Goal: Information Seeking & Learning: Learn about a topic

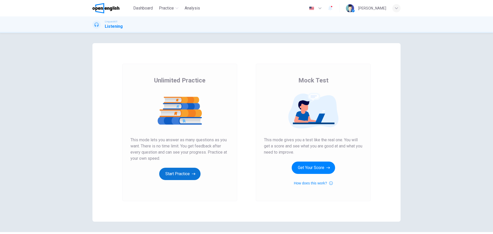
click at [180, 170] on button "Start Practice" at bounding box center [179, 174] width 41 height 12
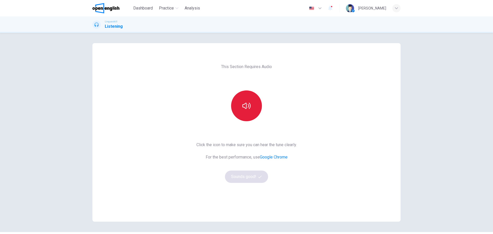
click at [236, 114] on button "button" at bounding box center [246, 105] width 31 height 31
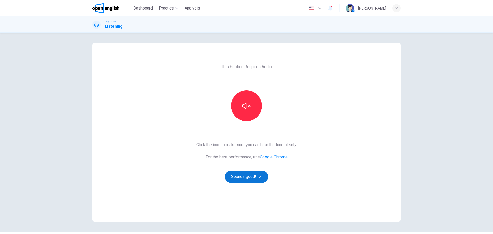
click at [250, 179] on button "Sounds good!" at bounding box center [246, 177] width 43 height 12
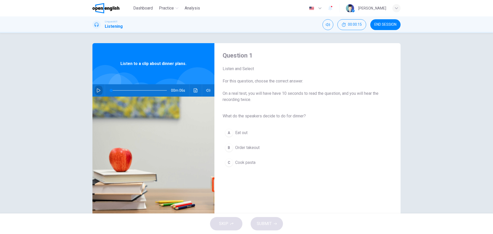
click at [95, 90] on button "button" at bounding box center [99, 90] width 8 height 12
type input "*"
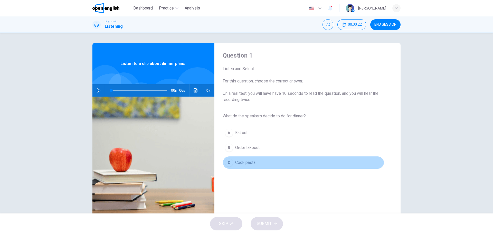
click at [229, 162] on div "C" at bounding box center [229, 162] width 8 height 8
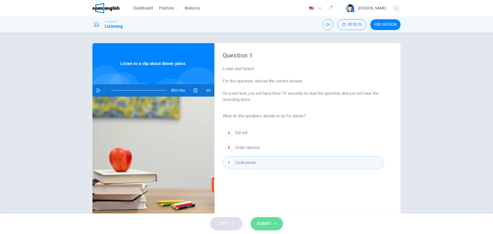
click at [255, 225] on button "SUBMIT" at bounding box center [267, 223] width 32 height 13
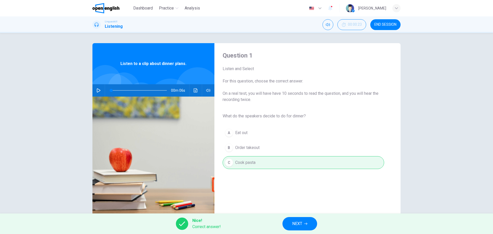
click at [295, 231] on div "Nice! Correct answer! NEXT" at bounding box center [246, 223] width 493 height 21
click at [295, 227] on button "NEXT" at bounding box center [300, 223] width 35 height 13
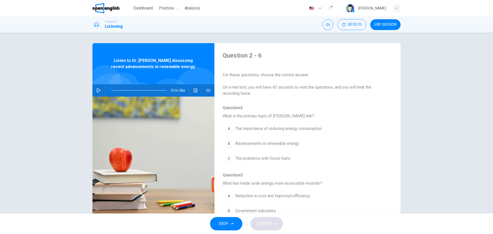
click at [98, 89] on icon "button" at bounding box center [99, 90] width 4 height 4
click at [95, 90] on button "button" at bounding box center [99, 90] width 8 height 12
click at [101, 90] on button "button" at bounding box center [99, 90] width 8 height 12
click at [97, 91] on icon "button" at bounding box center [99, 90] width 4 height 4
type input "*"
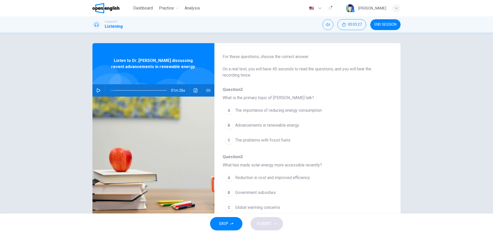
scroll to position [51, 0]
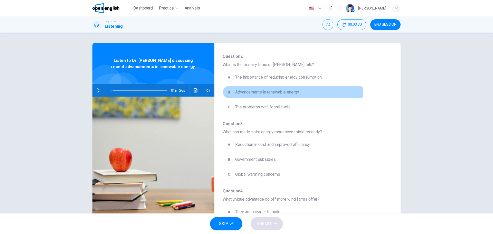
click at [256, 92] on span "Advancements in renewable energy" at bounding box center [267, 92] width 64 height 6
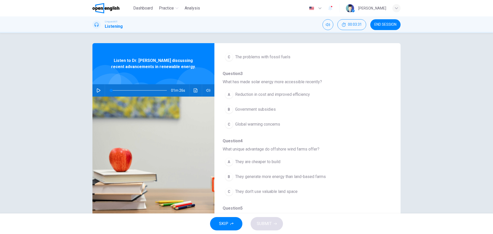
scroll to position [103, 0]
click at [261, 93] on span "Reduction in cost and improved efficiency" at bounding box center [272, 93] width 75 height 6
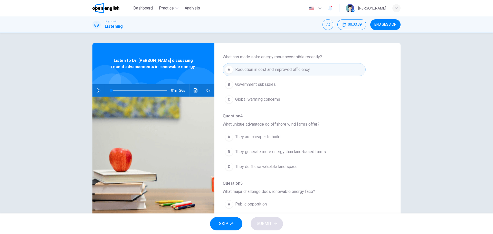
scroll to position [154, 0]
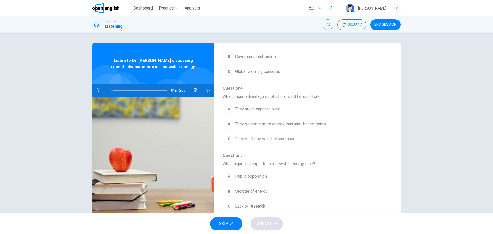
click at [274, 122] on span "They generate more energy than land-based farms" at bounding box center [280, 124] width 91 height 6
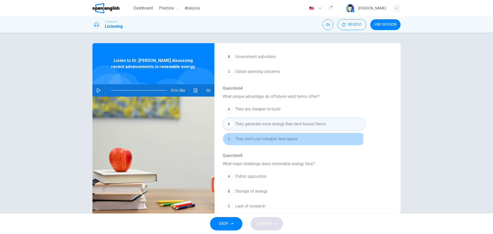
click at [263, 137] on span "They don't use valuable land space" at bounding box center [266, 139] width 62 height 6
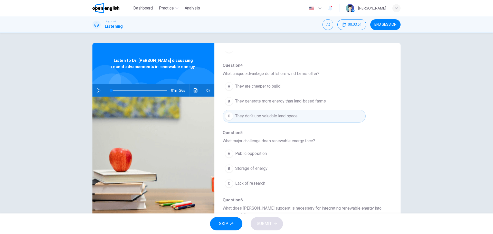
scroll to position [180, 0]
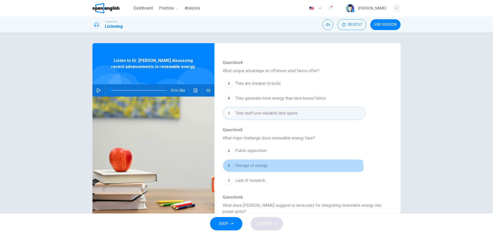
click at [263, 167] on span "Storage of energy" at bounding box center [251, 166] width 32 height 6
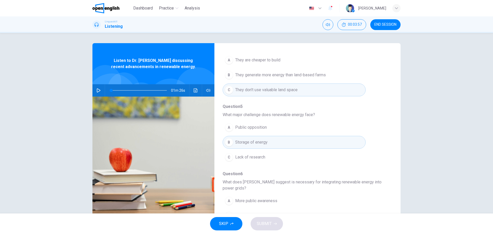
scroll to position [228, 0]
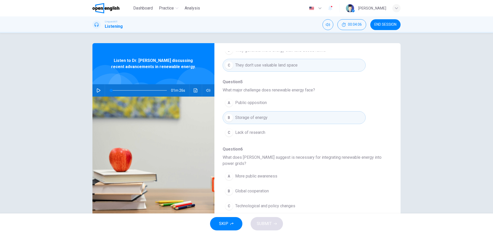
click at [240, 206] on span "Technological and policy changes" at bounding box center [265, 206] width 60 height 6
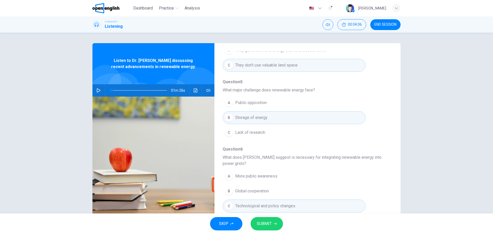
click at [260, 222] on span "SUBMIT" at bounding box center [264, 223] width 15 height 7
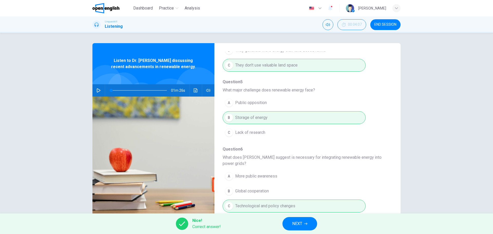
click at [310, 223] on button "NEXT" at bounding box center [300, 223] width 35 height 13
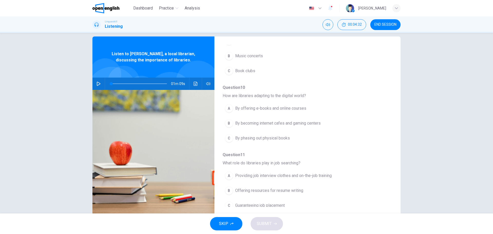
scroll to position [18, 0]
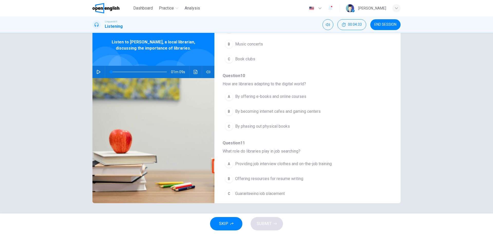
click at [99, 73] on icon "button" at bounding box center [99, 72] width 4 height 4
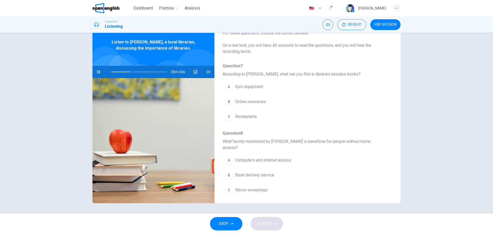
scroll to position [26, 0]
type input "*"
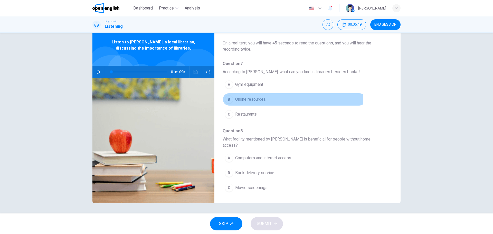
click at [230, 99] on div "B" at bounding box center [229, 99] width 8 height 8
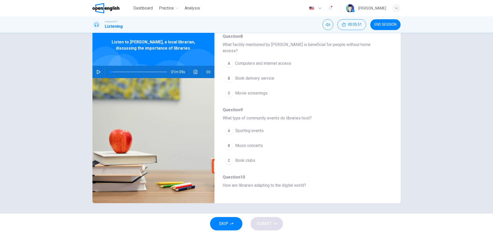
scroll to position [103, 0]
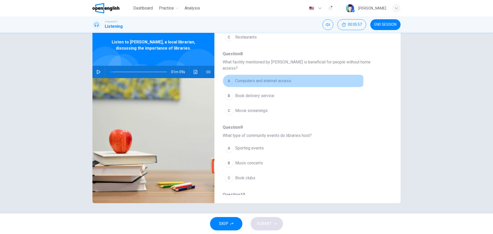
click at [229, 77] on div "A" at bounding box center [229, 81] width 8 height 8
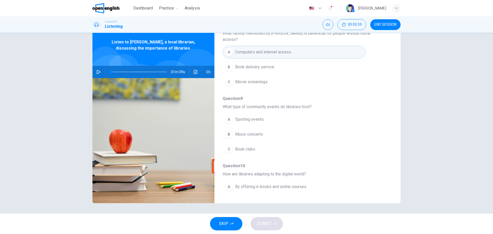
scroll to position [180, 0]
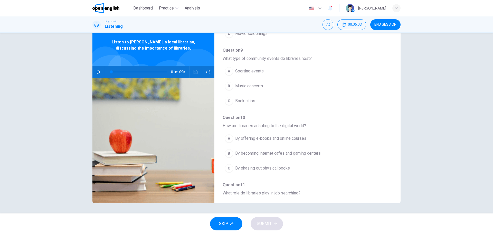
click at [240, 98] on span "Book clubs" at bounding box center [245, 101] width 20 height 6
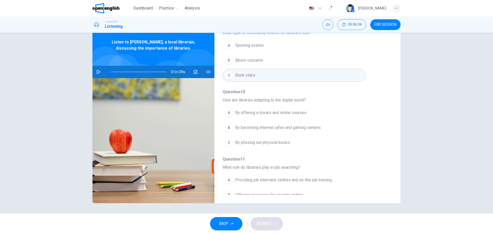
scroll to position [222, 0]
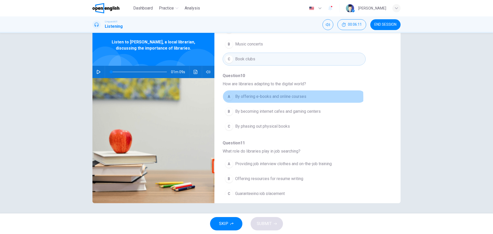
click at [263, 94] on span "By offering e-books and online courses" at bounding box center [270, 97] width 71 height 6
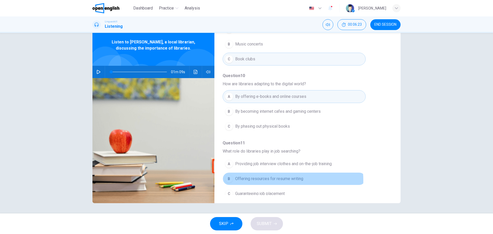
click at [269, 176] on span "Offering resources for resume writing" at bounding box center [269, 179] width 68 height 6
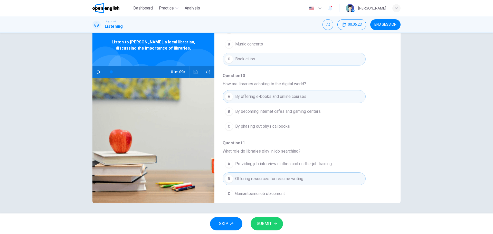
click at [262, 229] on button "SUBMIT" at bounding box center [267, 223] width 32 height 13
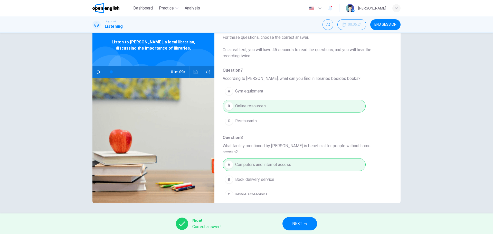
scroll to position [16, 0]
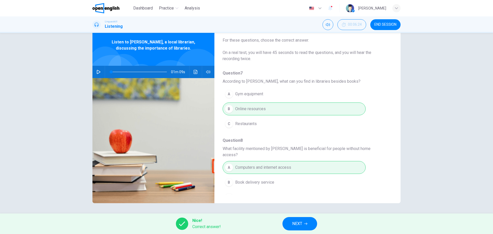
click at [302, 225] on span "NEXT" at bounding box center [297, 223] width 10 height 7
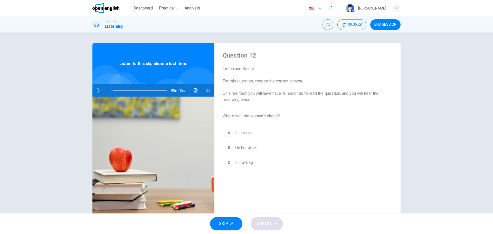
click at [97, 91] on icon "button" at bounding box center [99, 90] width 4 height 4
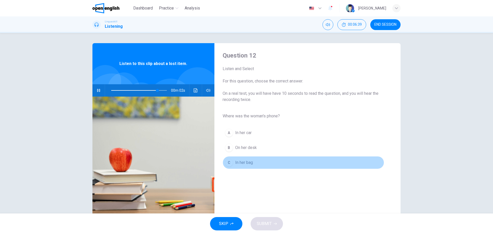
click at [227, 162] on div "C" at bounding box center [229, 162] width 8 height 8
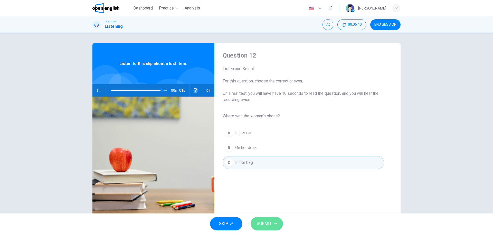
click at [266, 223] on span "SUBMIT" at bounding box center [264, 223] width 15 height 7
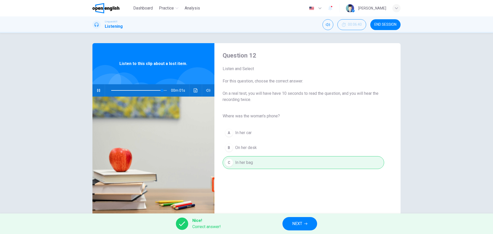
type input "*"
click at [311, 219] on button "NEXT" at bounding box center [300, 223] width 35 height 13
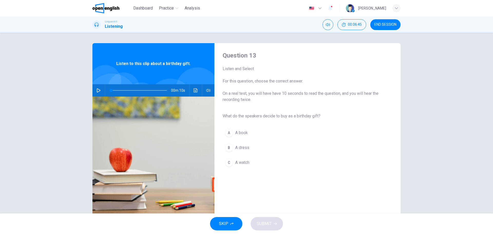
click at [95, 91] on button "button" at bounding box center [99, 90] width 8 height 12
click at [97, 91] on icon "button" at bounding box center [99, 90] width 4 height 4
click at [233, 133] on button "A A book" at bounding box center [304, 132] width 162 height 13
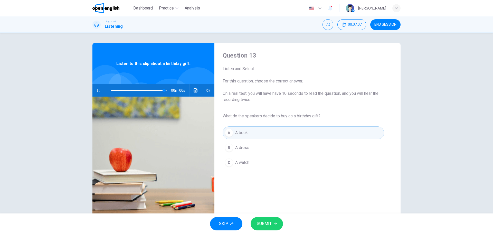
type input "*"
click at [268, 225] on span "SUBMIT" at bounding box center [264, 223] width 15 height 7
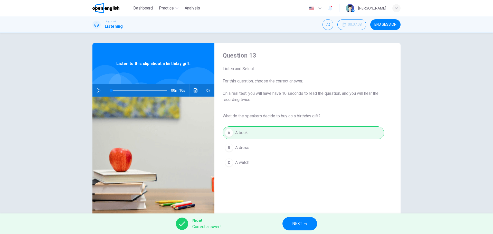
click at [273, 226] on div "Nice! Correct answer! NEXT" at bounding box center [246, 223] width 493 height 21
click at [297, 222] on span "NEXT" at bounding box center [297, 223] width 10 height 7
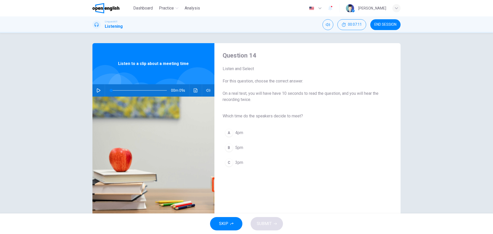
click at [93, 89] on div "00m 09s" at bounding box center [153, 90] width 122 height 12
click at [95, 90] on button "button" at bounding box center [99, 90] width 8 height 12
click at [235, 161] on span "3pm" at bounding box center [239, 163] width 8 height 6
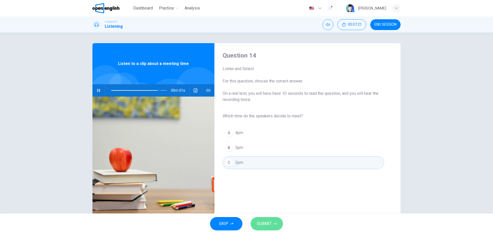
click at [267, 223] on span "SUBMIT" at bounding box center [264, 223] width 15 height 7
type input "*"
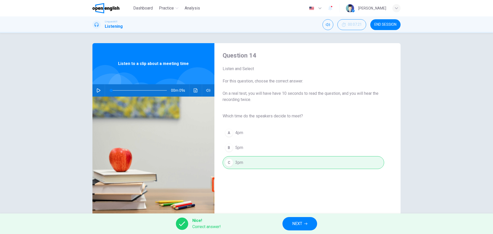
click at [293, 223] on span "NEXT" at bounding box center [297, 223] width 10 height 7
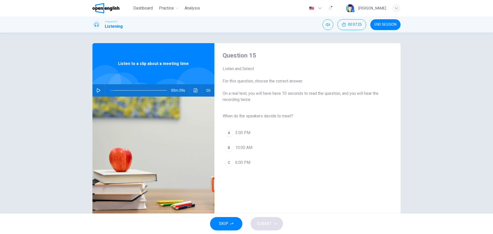
click at [238, 134] on span "3:00 PM" at bounding box center [242, 133] width 15 height 6
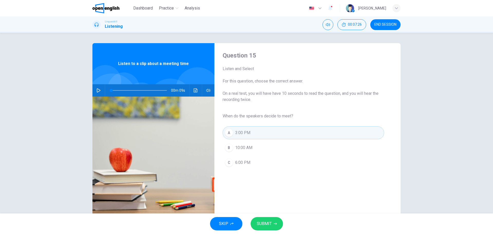
click at [264, 226] on span "SUBMIT" at bounding box center [264, 223] width 15 height 7
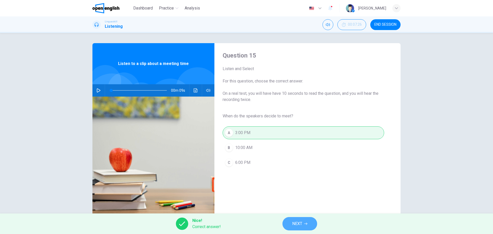
click at [289, 223] on button "NEXT" at bounding box center [300, 223] width 35 height 13
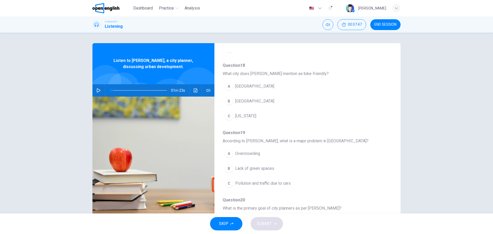
scroll to position [170, 0]
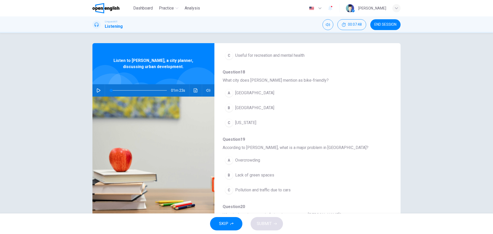
click at [101, 94] on div "01m 23s" at bounding box center [153, 90] width 122 height 12
click at [97, 92] on icon "button" at bounding box center [99, 90] width 4 height 4
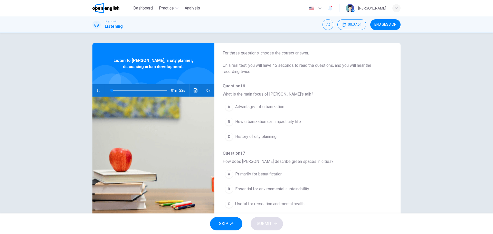
scroll to position [26, 0]
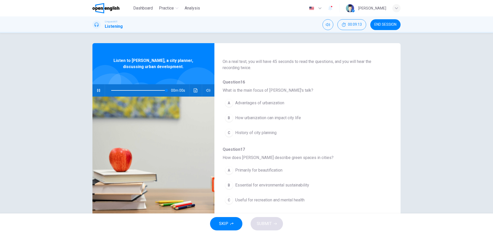
type input "*"
click at [255, 119] on span "How urbanization can impact city life" at bounding box center [268, 118] width 66 height 6
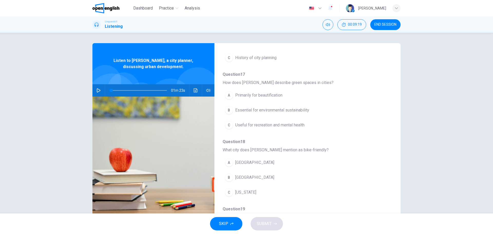
scroll to position [103, 0]
click at [255, 109] on span "Essential for environmental sustainability" at bounding box center [272, 108] width 74 height 6
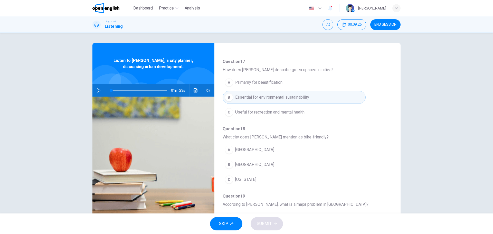
scroll to position [154, 0]
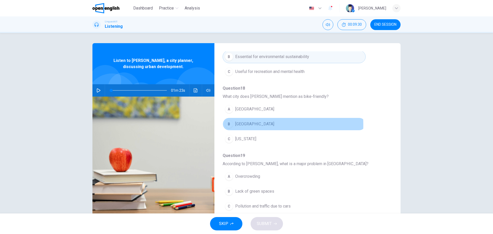
click at [246, 125] on span "[GEOGRAPHIC_DATA]" at bounding box center [254, 124] width 39 height 6
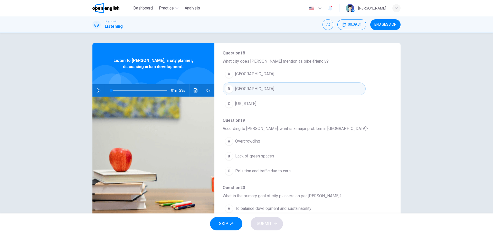
scroll to position [222, 0]
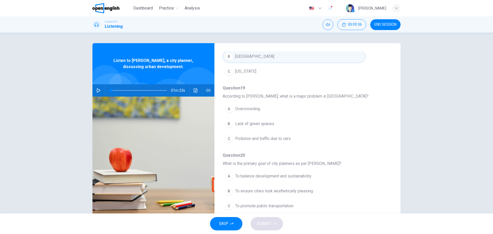
click at [246, 139] on span "Pollution and traffic due to cars" at bounding box center [262, 139] width 55 height 6
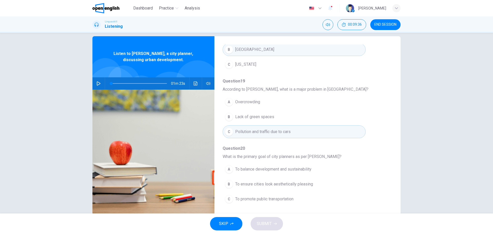
scroll to position [18, 0]
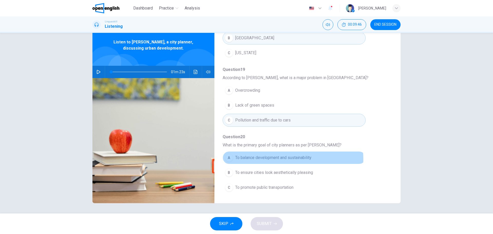
click at [277, 159] on span "To balance development and sustainability" at bounding box center [273, 158] width 76 height 6
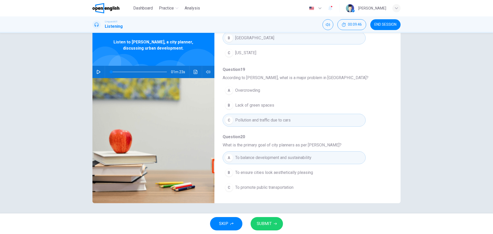
click at [264, 220] on button "SUBMIT" at bounding box center [267, 223] width 32 height 13
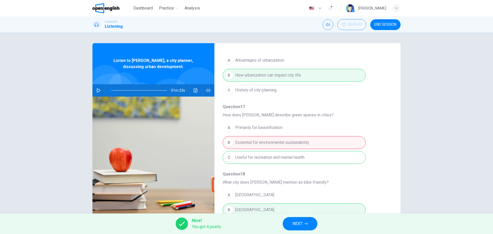
scroll to position [68, 0]
click at [296, 223] on span "NEXT" at bounding box center [298, 223] width 10 height 7
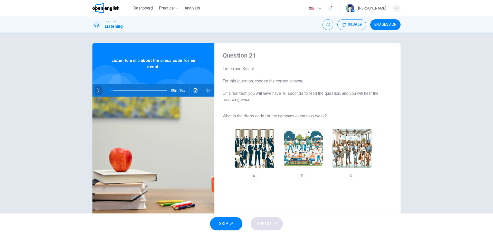
click at [97, 90] on icon "button" at bounding box center [99, 90] width 4 height 4
click at [349, 150] on img "button" at bounding box center [352, 148] width 39 height 39
click at [96, 88] on button "button" at bounding box center [99, 90] width 8 height 12
click at [260, 223] on span "SUBMIT" at bounding box center [264, 223] width 15 height 7
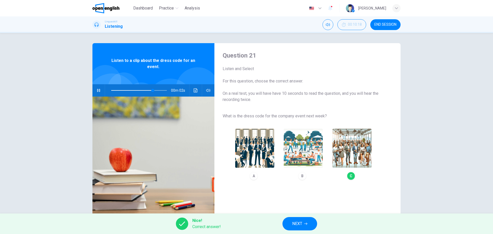
click at [194, 91] on icon "Click to see the audio transcription" at bounding box center [196, 90] width 4 height 4
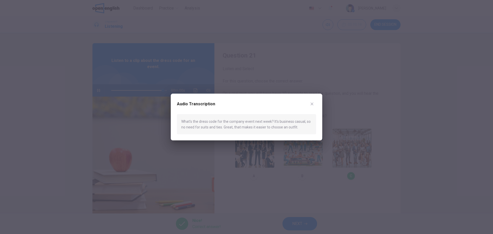
type input "*"
drag, startPoint x: 315, startPoint y: 103, endPoint x: 312, endPoint y: 112, distance: 9.2
click at [314, 104] on button "button" at bounding box center [312, 104] width 8 height 8
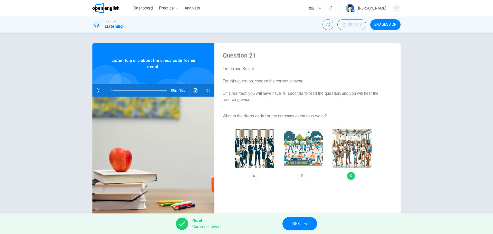
click at [299, 225] on span "NEXT" at bounding box center [297, 223] width 10 height 7
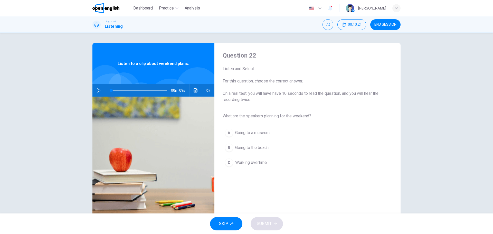
click at [98, 90] on icon "button" at bounding box center [99, 90] width 4 height 4
type input "*"
drag, startPoint x: 240, startPoint y: 149, endPoint x: 244, endPoint y: 152, distance: 5.4
click at [241, 149] on span "Going to the beach" at bounding box center [251, 148] width 33 height 6
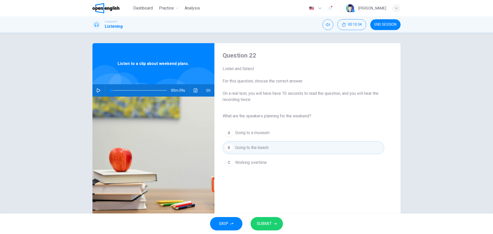
click at [268, 224] on span "SUBMIT" at bounding box center [264, 223] width 15 height 7
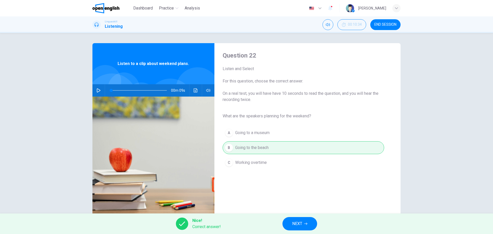
drag, startPoint x: 276, startPoint y: 220, endPoint x: 304, endPoint y: 227, distance: 28.7
click at [276, 220] on div "Nice! Correct answer! NEXT" at bounding box center [246, 223] width 493 height 21
click at [304, 226] on button "NEXT" at bounding box center [300, 223] width 35 height 13
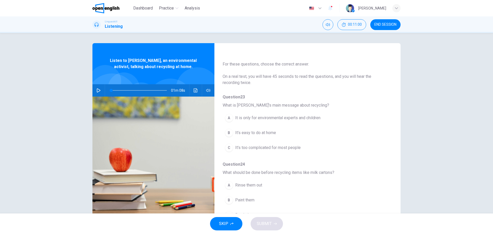
scroll to position [0, 0]
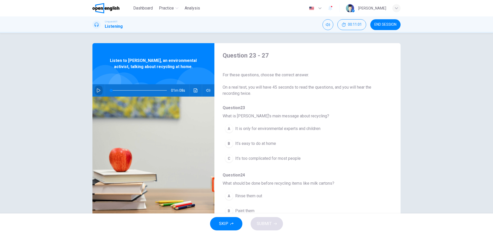
click at [98, 89] on icon "button" at bounding box center [99, 90] width 4 height 4
type input "*"
click at [257, 144] on span "It's easy to do at home" at bounding box center [255, 144] width 41 height 6
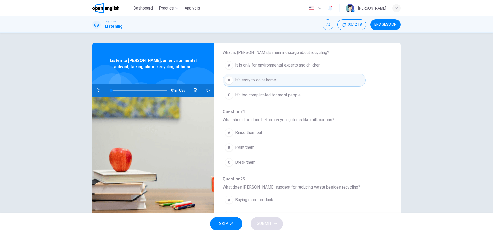
scroll to position [77, 0]
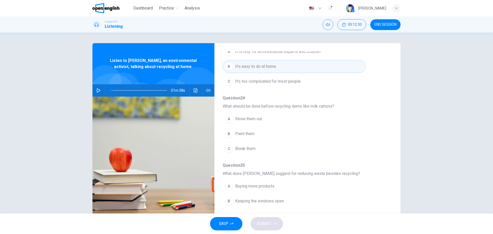
click at [248, 120] on span "Rinse them out" at bounding box center [248, 119] width 27 height 6
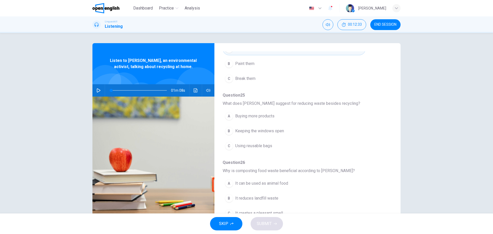
scroll to position [145, 0]
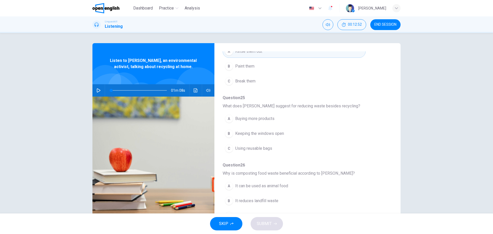
click at [241, 150] on span "Using reusable bags" at bounding box center [253, 148] width 37 height 6
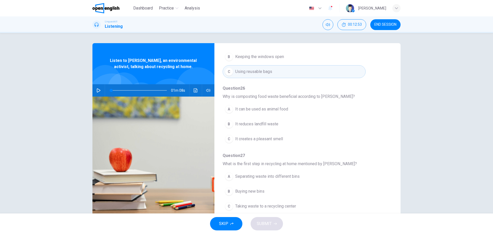
scroll to position [222, 0]
click at [258, 125] on span "It reduces landfill waste" at bounding box center [256, 124] width 43 height 6
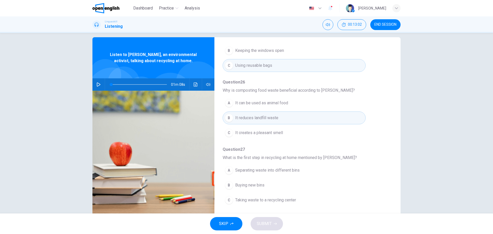
scroll to position [18, 0]
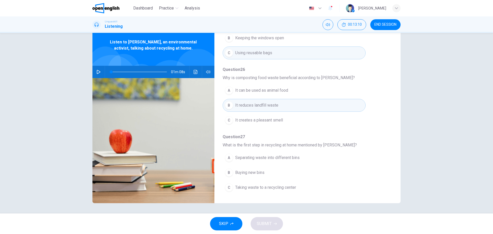
click at [256, 159] on span "Separating waste into different bins" at bounding box center [267, 158] width 64 height 6
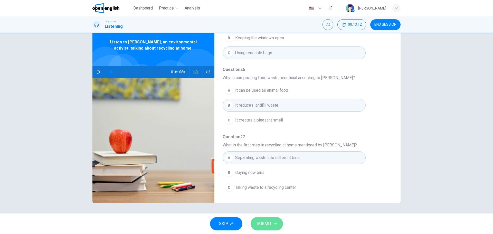
click at [265, 221] on span "SUBMIT" at bounding box center [264, 223] width 15 height 7
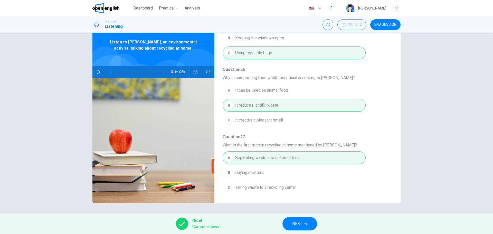
click at [298, 223] on span "NEXT" at bounding box center [297, 223] width 10 height 7
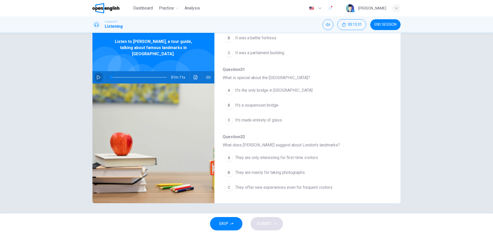
click at [100, 73] on button "button" at bounding box center [99, 77] width 8 height 12
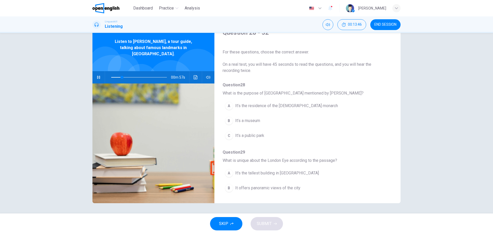
scroll to position [0, 0]
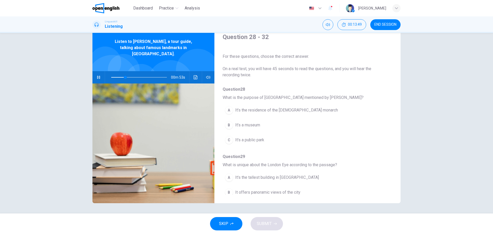
click at [276, 108] on span "It’s the residence of the [DEMOGRAPHIC_DATA] monarch" at bounding box center [286, 110] width 103 height 6
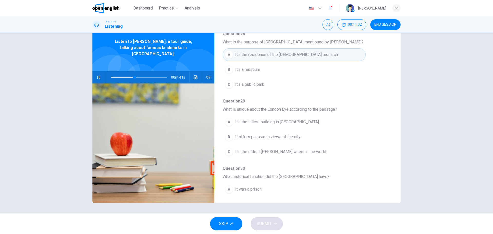
scroll to position [51, 0]
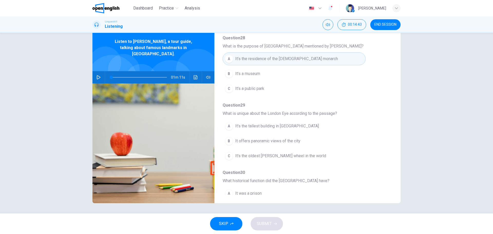
click at [97, 75] on icon "button" at bounding box center [99, 77] width 4 height 4
type input "*"
click at [194, 75] on icon "Click to see the audio transcription" at bounding box center [196, 77] width 4 height 4
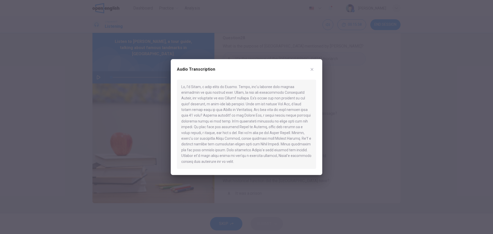
click at [368, 171] on div at bounding box center [246, 117] width 493 height 234
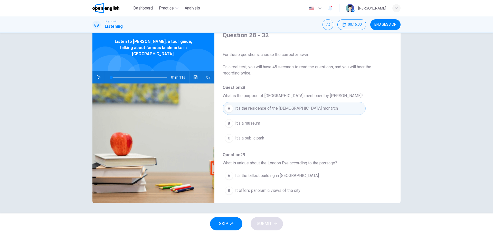
scroll to position [0, 0]
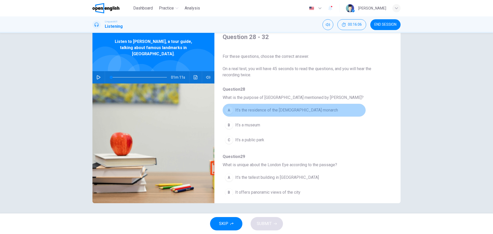
click at [293, 111] on span "It’s the residence of the [DEMOGRAPHIC_DATA] monarch" at bounding box center [286, 110] width 103 height 6
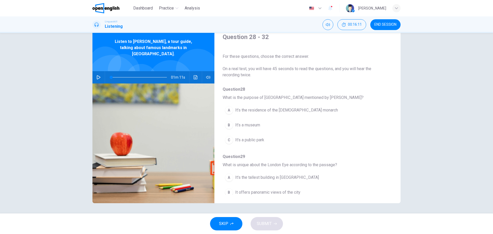
click at [271, 113] on span "It’s the residence of the [DEMOGRAPHIC_DATA] monarch" at bounding box center [286, 110] width 103 height 6
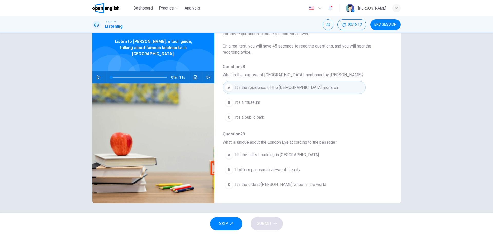
scroll to position [77, 0]
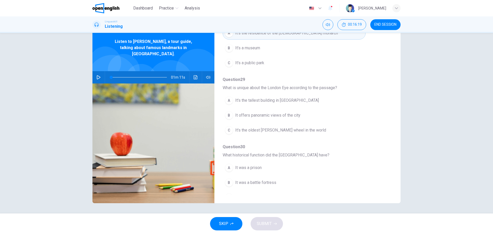
click at [281, 116] on span "It offers panoramic views of the city" at bounding box center [267, 115] width 65 height 6
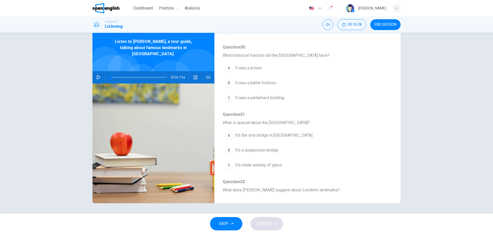
scroll to position [180, 0]
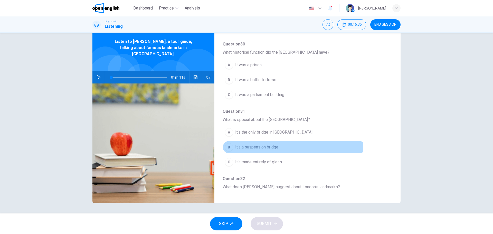
click at [260, 148] on span "It's a suspension bridge" at bounding box center [256, 147] width 43 height 6
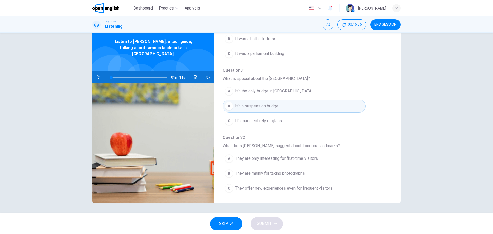
scroll to position [222, 0]
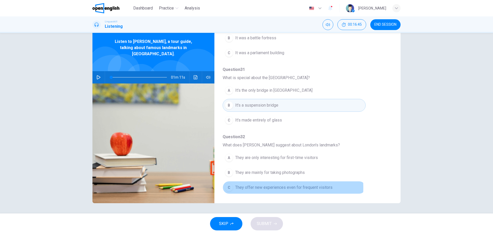
click at [266, 188] on span "They offer new experiences even for frequent visitors" at bounding box center [283, 187] width 97 height 6
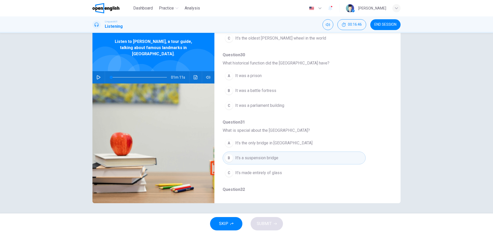
scroll to position [145, 0]
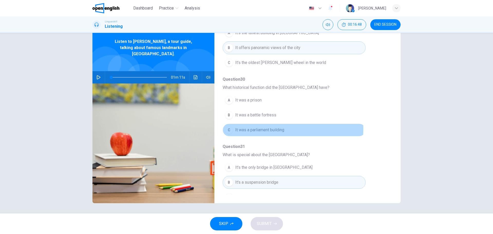
drag, startPoint x: 257, startPoint y: 129, endPoint x: 259, endPoint y: 184, distance: 55.8
click at [257, 129] on span "It was a parliament building" at bounding box center [259, 130] width 49 height 6
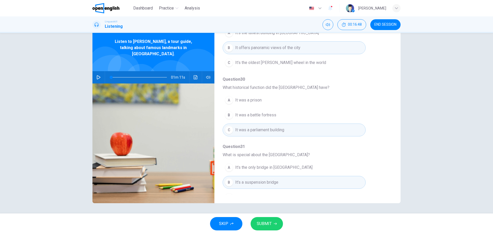
drag, startPoint x: 271, startPoint y: 232, endPoint x: 270, endPoint y: 225, distance: 7.0
click at [271, 231] on div "SKIP SUBMIT" at bounding box center [246, 223] width 493 height 21
click at [270, 225] on span "SUBMIT" at bounding box center [264, 223] width 15 height 7
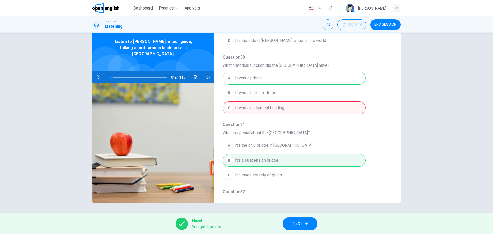
scroll to position [222, 0]
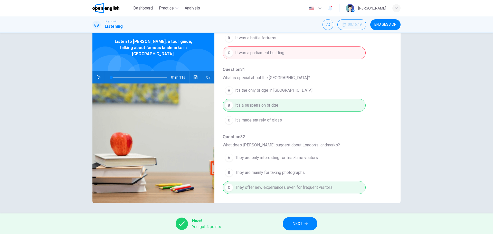
click at [303, 222] on button "NEXT" at bounding box center [300, 223] width 35 height 13
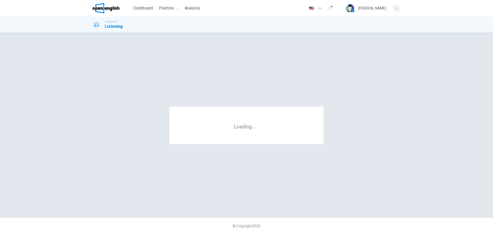
scroll to position [0, 0]
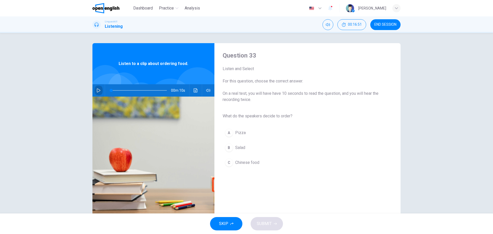
click at [97, 90] on icon "button" at bounding box center [99, 90] width 4 height 4
click at [238, 147] on span "Salad" at bounding box center [240, 148] width 10 height 6
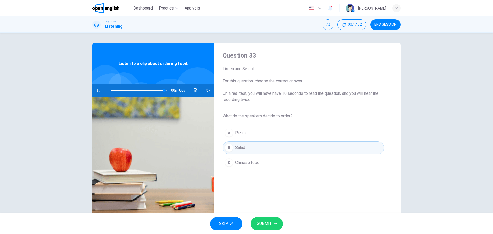
click at [270, 226] on span "SUBMIT" at bounding box center [264, 223] width 15 height 7
type input "*"
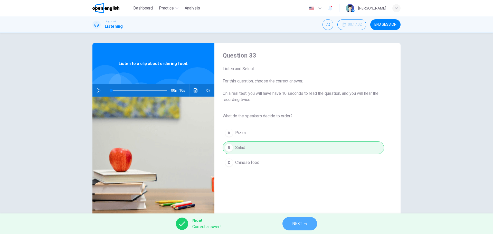
click at [287, 225] on button "NEXT" at bounding box center [300, 223] width 35 height 13
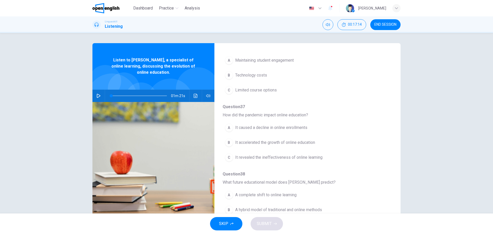
scroll to position [222, 0]
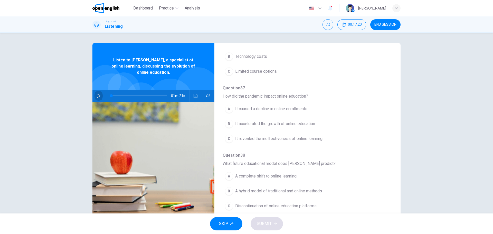
click at [99, 96] on icon "button" at bounding box center [99, 96] width 4 height 4
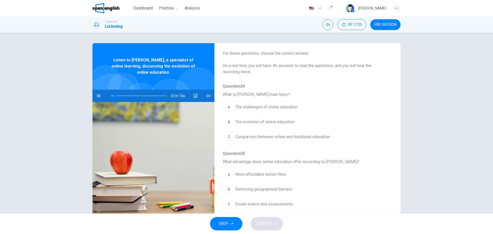
scroll to position [20, 0]
type input "*"
click at [263, 122] on span "The evolution of online education" at bounding box center [264, 123] width 59 height 6
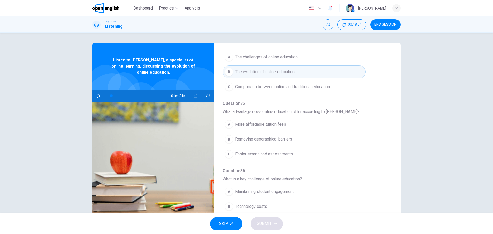
scroll to position [97, 0]
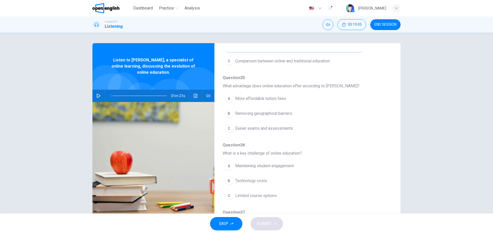
click at [271, 112] on span "Removing geographical barriers" at bounding box center [263, 113] width 57 height 6
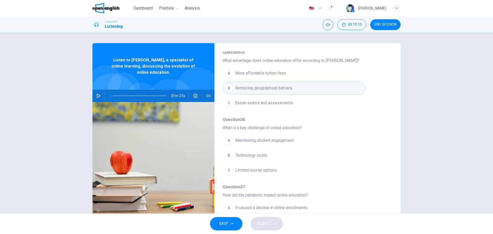
scroll to position [119, 0]
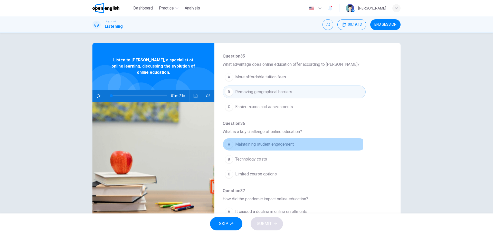
click at [275, 143] on span "Maintaining student engagement" at bounding box center [264, 144] width 59 height 6
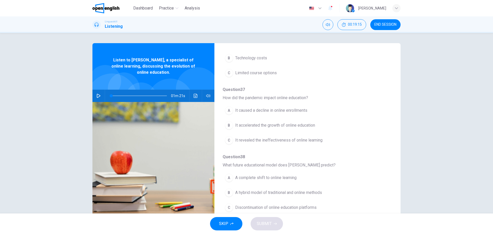
scroll to position [222, 0]
click at [276, 124] on span "It accelerated the growth of online education" at bounding box center [275, 124] width 80 height 6
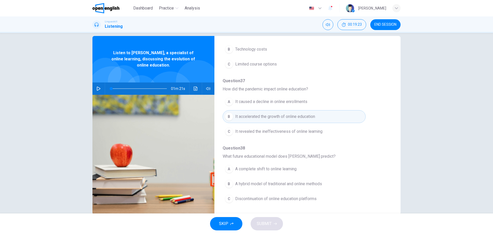
scroll to position [18, 0]
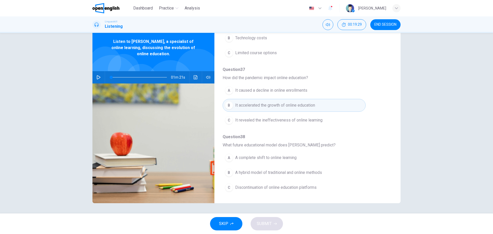
click at [263, 174] on span "A hybrid model of traditional and online methods" at bounding box center [278, 173] width 87 height 6
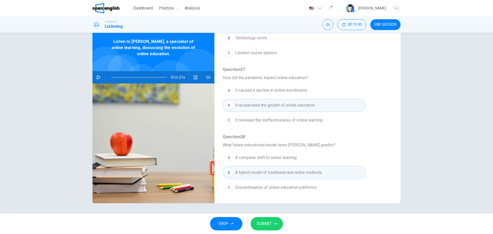
click at [267, 221] on span "SUBMIT" at bounding box center [264, 223] width 15 height 7
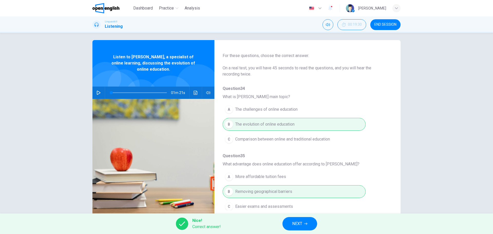
scroll to position [0, 0]
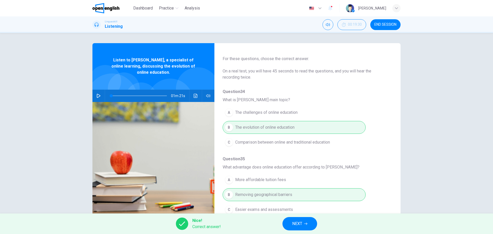
click at [296, 221] on span "NEXT" at bounding box center [297, 223] width 10 height 7
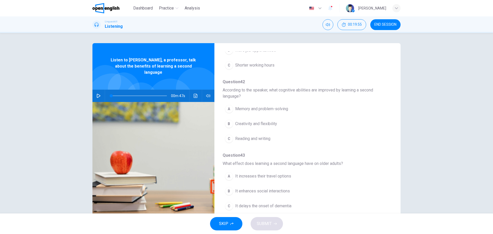
click at [99, 94] on icon "button" at bounding box center [99, 96] width 4 height 4
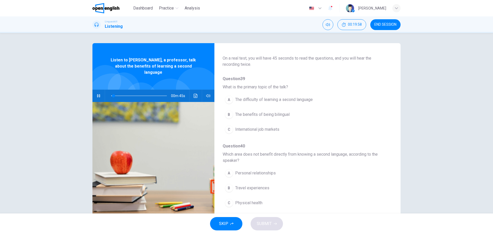
scroll to position [3, 0]
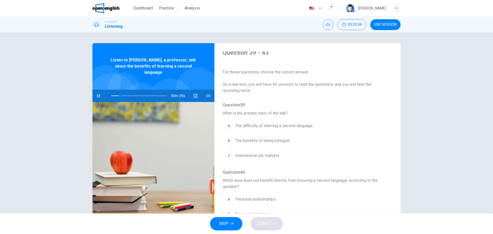
click at [275, 140] on span "The benefits of being bilingual" at bounding box center [262, 141] width 54 height 6
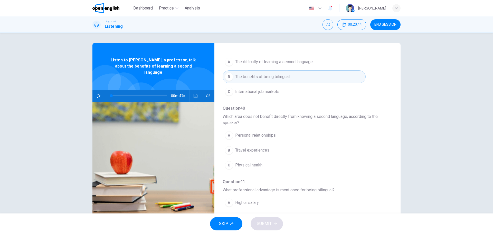
scroll to position [54, 0]
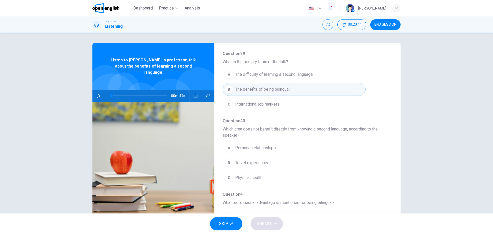
click at [249, 162] on span "Travel experiences" at bounding box center [252, 163] width 34 height 6
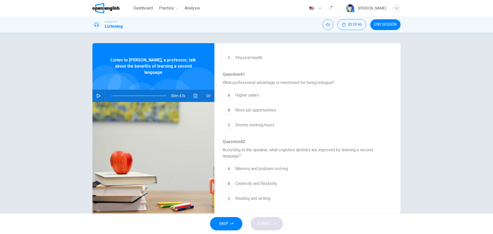
scroll to position [183, 0]
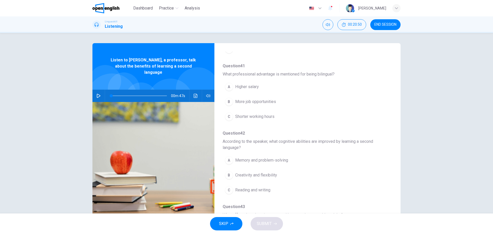
click at [251, 103] on span "More job opportunities" at bounding box center [255, 102] width 41 height 6
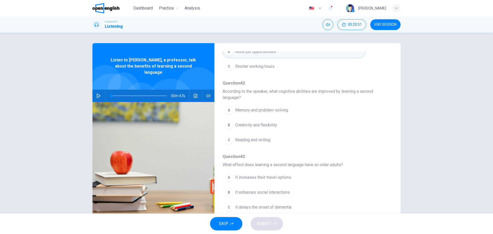
scroll to position [234, 0]
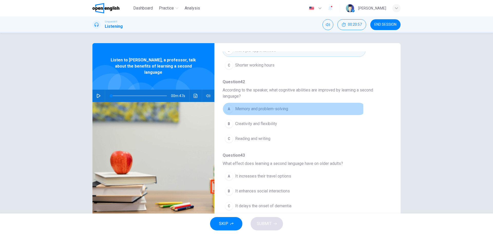
click at [242, 109] on span "Memory and problem-solving" at bounding box center [261, 109] width 53 height 6
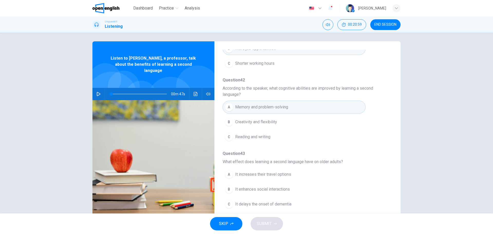
scroll to position [0, 0]
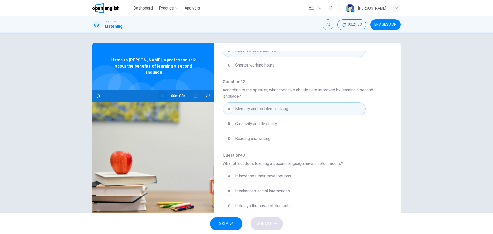
click at [161, 92] on span at bounding box center [139, 95] width 56 height 7
click at [158, 94] on span at bounding box center [159, 95] width 3 height 3
click at [97, 94] on icon "button" at bounding box center [99, 96] width 4 height 4
click at [98, 94] on icon "button" at bounding box center [99, 96] width 4 height 4
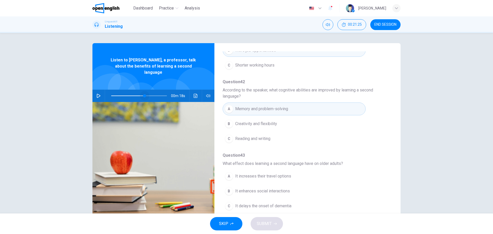
click at [144, 96] on span at bounding box center [139, 96] width 56 height 1
click at [97, 94] on icon "button" at bounding box center [99, 96] width 4 height 4
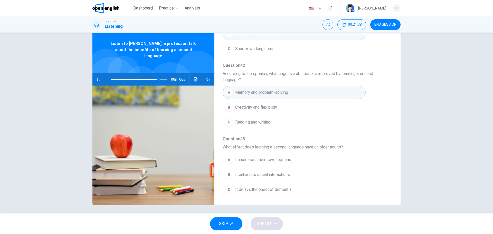
scroll to position [18, 0]
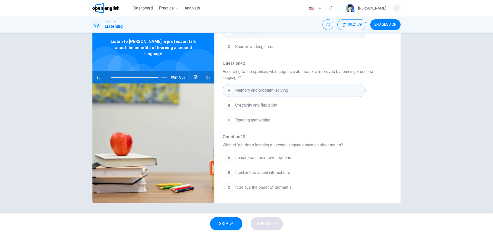
click at [258, 188] on span "It delays the onset of dementia" at bounding box center [263, 187] width 56 height 6
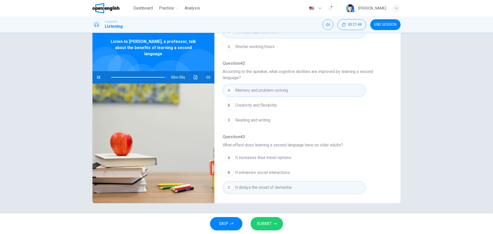
type input "*"
click at [270, 224] on span "SUBMIT" at bounding box center [264, 223] width 15 height 7
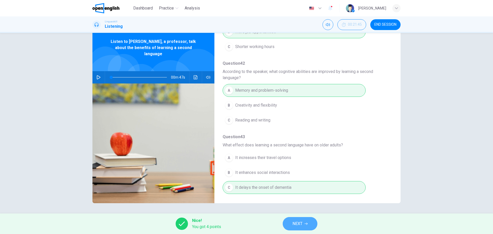
click at [303, 226] on span "NEXT" at bounding box center [298, 223] width 10 height 7
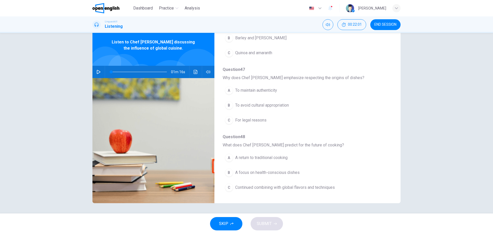
click at [100, 72] on button "button" at bounding box center [99, 72] width 8 height 12
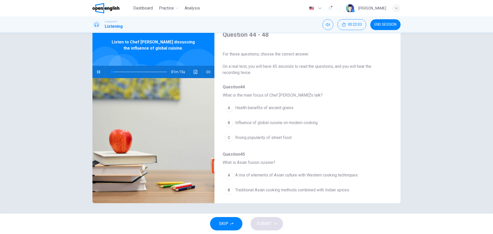
scroll to position [0, 0]
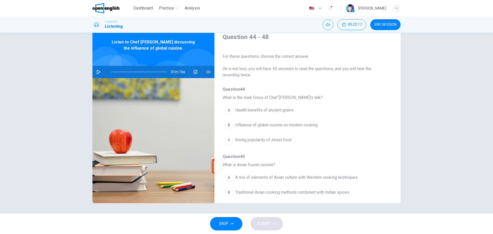
type input "*"
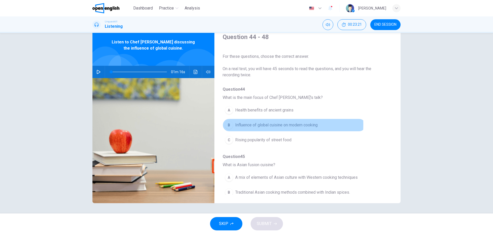
click at [260, 125] on span "Influence of global cuisine on modern cooking" at bounding box center [276, 125] width 82 height 6
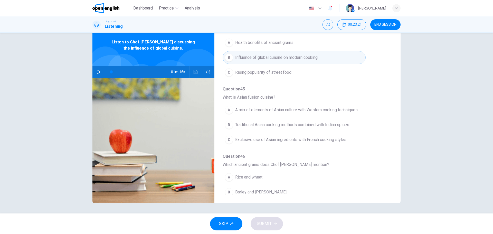
scroll to position [77, 0]
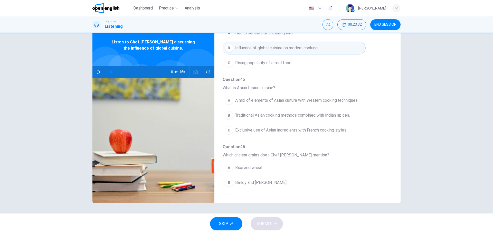
click at [274, 98] on span "A mix of elements of Asian culture with Western cooking techniques" at bounding box center [296, 100] width 123 height 6
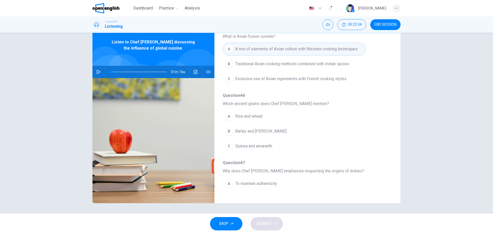
scroll to position [154, 0]
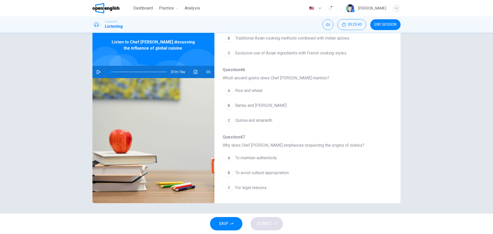
click at [245, 108] on span "Barley and [PERSON_NAME]" at bounding box center [260, 105] width 51 height 6
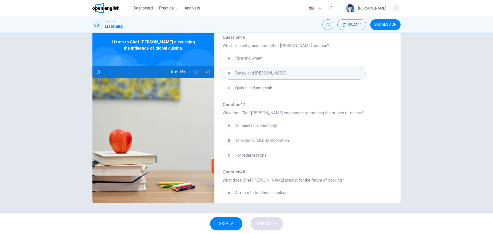
scroll to position [206, 0]
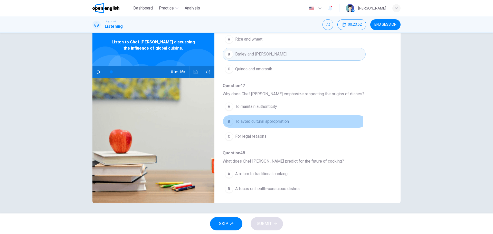
click at [255, 123] on span "To avoid cultural appropriation" at bounding box center [262, 121] width 54 height 6
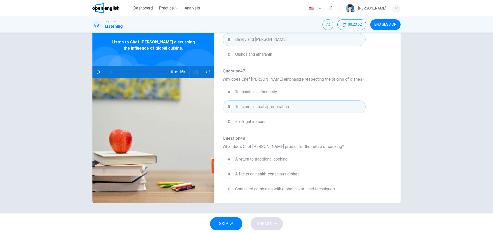
scroll to position [222, 0]
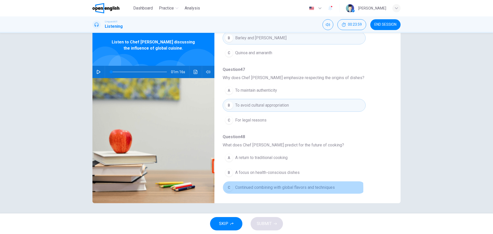
click at [260, 188] on span "Continued combining with global flavors and techniques" at bounding box center [285, 187] width 100 height 6
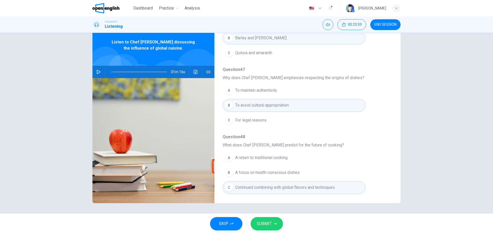
click at [266, 221] on span "SUBMIT" at bounding box center [264, 223] width 15 height 7
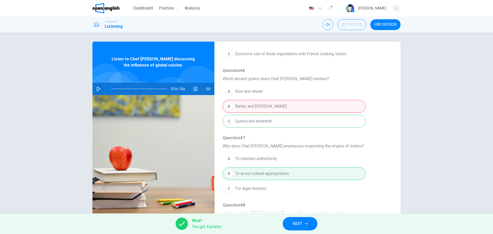
scroll to position [0, 0]
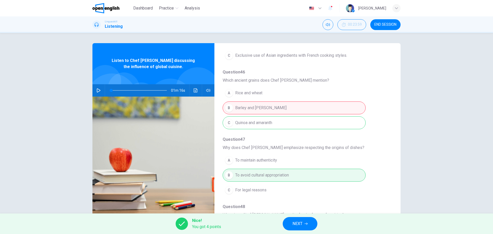
click at [295, 224] on span "NEXT" at bounding box center [298, 223] width 10 height 7
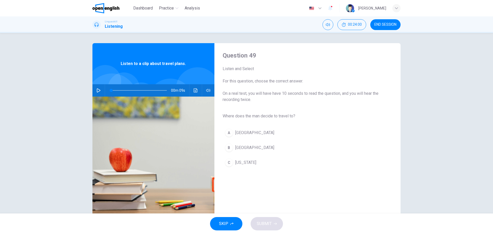
click at [89, 88] on div "Question 49 Listen and Select For this question, choose the correct answer. On …" at bounding box center [246, 132] width 325 height 179
click at [95, 91] on button "button" at bounding box center [99, 90] width 8 height 12
click at [239, 147] on span "[GEOGRAPHIC_DATA]" at bounding box center [254, 148] width 39 height 6
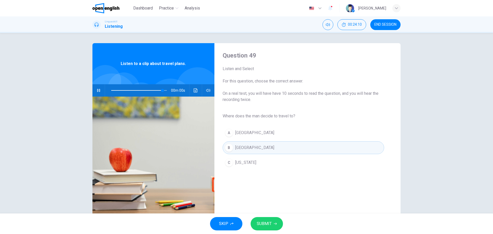
click at [265, 224] on span "SUBMIT" at bounding box center [264, 223] width 15 height 7
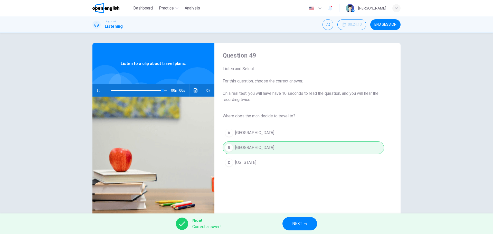
type input "*"
click at [291, 221] on button "NEXT" at bounding box center [300, 223] width 35 height 13
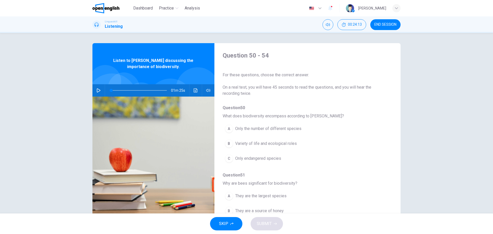
scroll to position [26, 0]
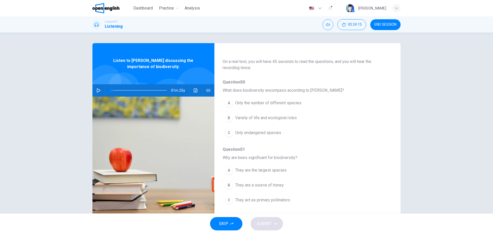
click at [98, 89] on icon "button" at bounding box center [99, 90] width 4 height 4
type input "*"
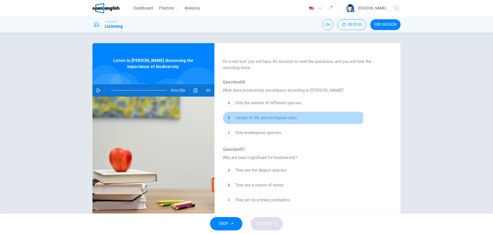
click at [257, 117] on span "Variety of life and ecological roles" at bounding box center [266, 118] width 62 height 6
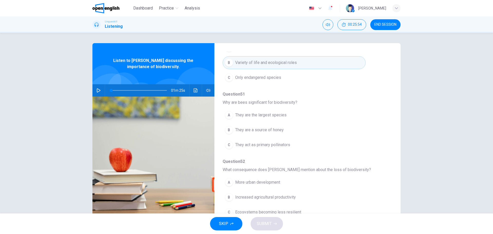
scroll to position [77, 0]
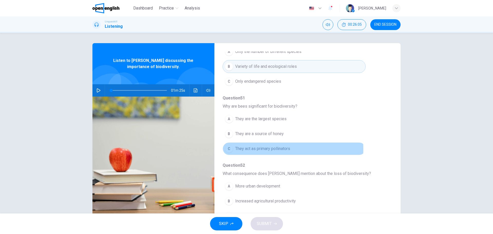
click at [253, 149] on span "They act as primary pollinators" at bounding box center [262, 149] width 55 height 6
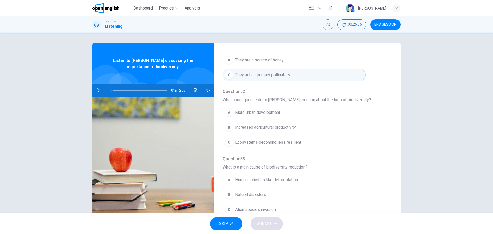
scroll to position [154, 0]
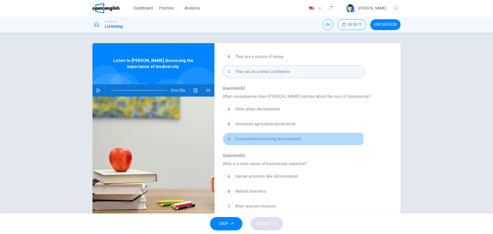
click at [266, 139] on span "Ecosystems becoming less resilient" at bounding box center [268, 139] width 66 height 6
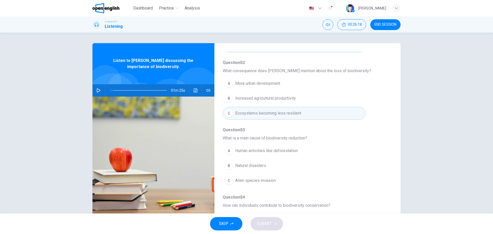
scroll to position [206, 0]
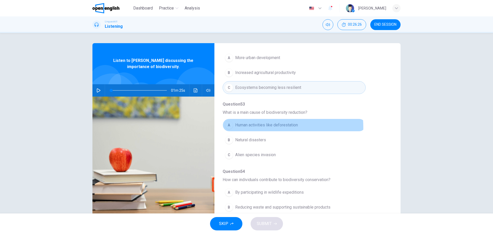
click at [254, 128] on span "Human activities like deforestation" at bounding box center [266, 125] width 63 height 6
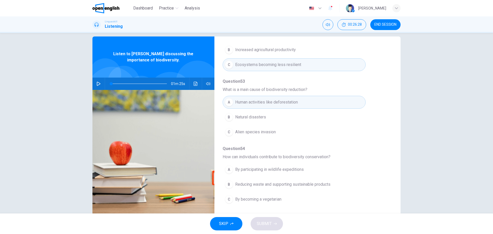
scroll to position [18, 0]
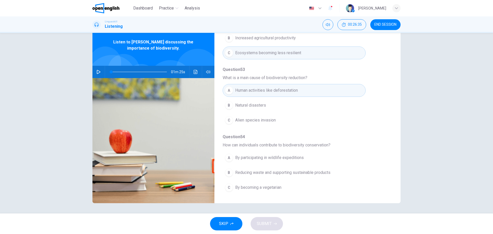
click at [256, 174] on span "Reducing waste and supporting sustainable products" at bounding box center [282, 173] width 95 height 6
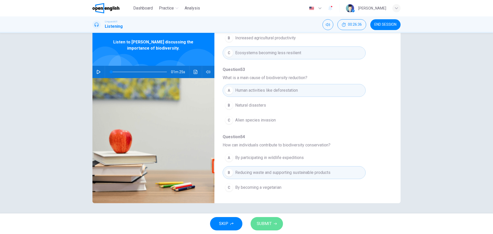
click at [268, 224] on span "SUBMIT" at bounding box center [264, 223] width 15 height 7
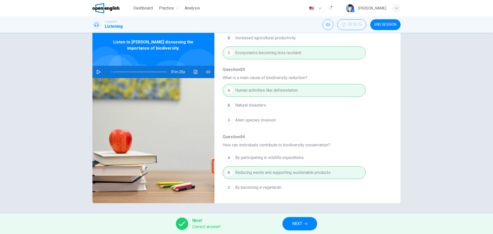
click at [304, 223] on button "NEXT" at bounding box center [300, 223] width 35 height 13
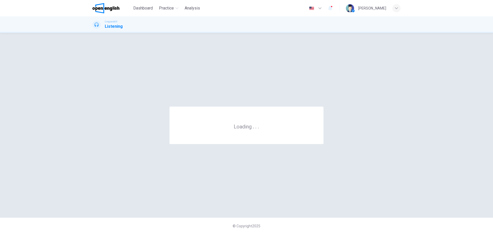
scroll to position [0, 0]
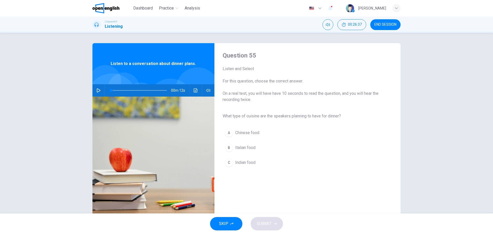
click at [378, 21] on button "END SESSION" at bounding box center [385, 24] width 30 height 11
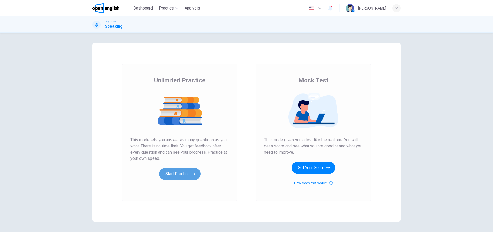
click at [188, 175] on button "Start Practice" at bounding box center [179, 174] width 41 height 12
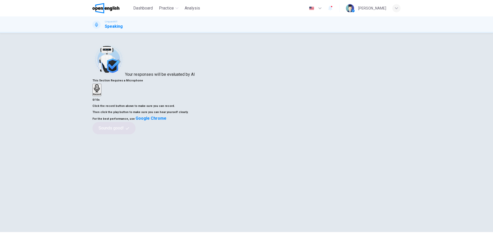
click at [101, 96] on div "Record" at bounding box center [97, 89] width 8 height 11
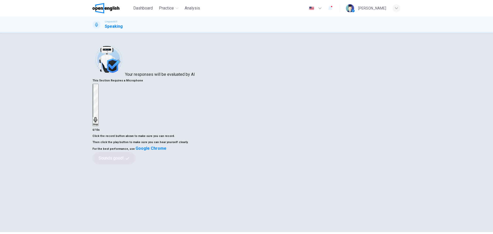
click at [98, 123] on h6 "Stop" at bounding box center [95, 124] width 5 height 3
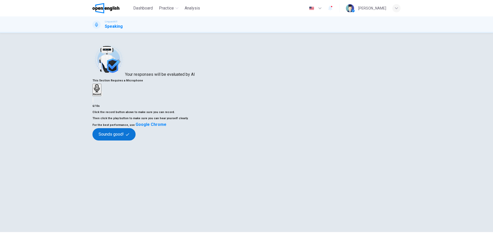
click at [136, 141] on button "Sounds good!" at bounding box center [113, 134] width 43 height 12
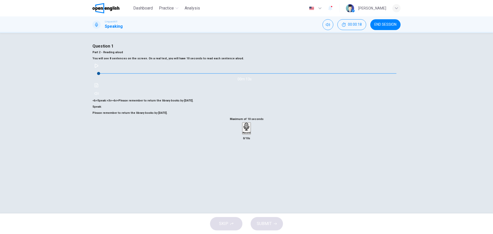
click at [98, 68] on icon "button" at bounding box center [97, 66] width 4 height 4
type input "*"
click at [243, 134] on h6 "Record" at bounding box center [247, 133] width 8 height 3
click at [245, 161] on icon "button" at bounding box center [247, 158] width 4 height 5
click at [266, 222] on span "SUBMIT" at bounding box center [264, 223] width 15 height 7
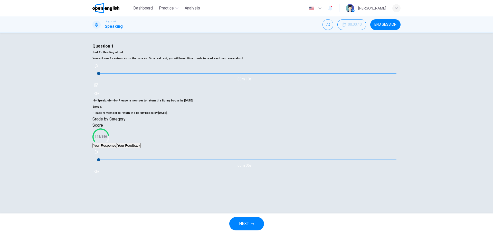
scroll to position [33, 0]
click at [141, 148] on button "Your Feedback" at bounding box center [129, 145] width 24 height 5
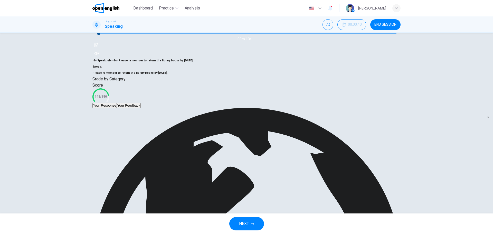
scroll to position [46, 0]
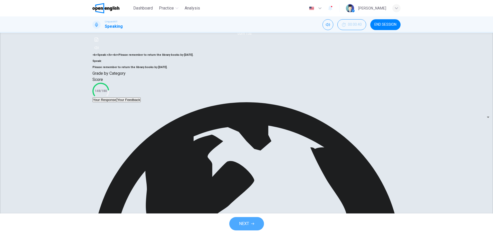
click at [247, 220] on span "NEXT" at bounding box center [244, 223] width 10 height 7
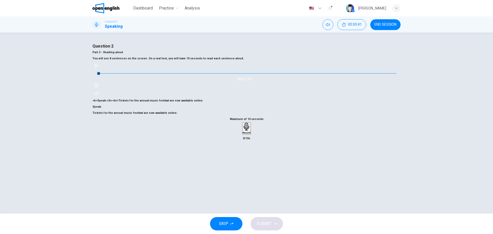
click at [243, 134] on div "Record" at bounding box center [247, 128] width 8 height 11
click at [246, 163] on h6 "Stop" at bounding box center [246, 163] width 5 height 3
click at [242, 134] on div "button" at bounding box center [242, 132] width 0 height 4
click at [249, 134] on h6 "Record" at bounding box center [247, 133] width 8 height 3
click at [244, 155] on div "Stop" at bounding box center [246, 143] width 5 height 41
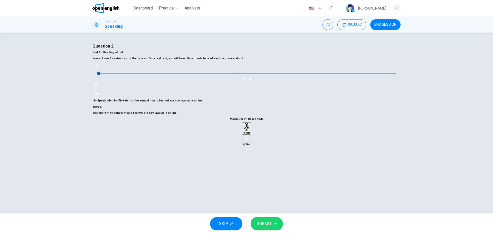
click at [268, 224] on span "SUBMIT" at bounding box center [264, 223] width 15 height 7
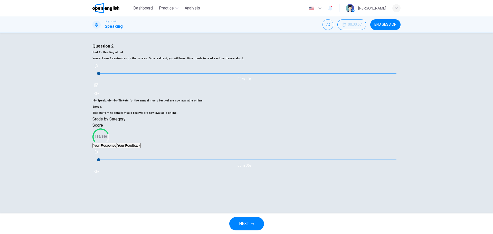
scroll to position [26, 0]
click at [240, 221] on span "NEXT" at bounding box center [244, 223] width 10 height 7
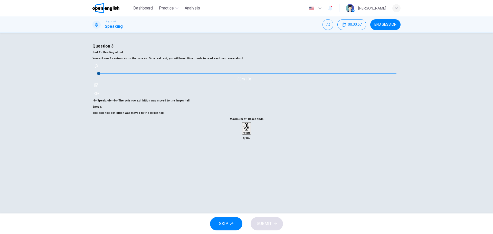
scroll to position [18, 0]
click at [243, 134] on h6 "Record" at bounding box center [247, 133] width 8 height 3
click at [244, 164] on div "Stop" at bounding box center [246, 143] width 5 height 41
click at [251, 134] on icon "button" at bounding box center [251, 134] width 0 height 0
click at [264, 228] on button "SUBMIT" at bounding box center [267, 223] width 32 height 13
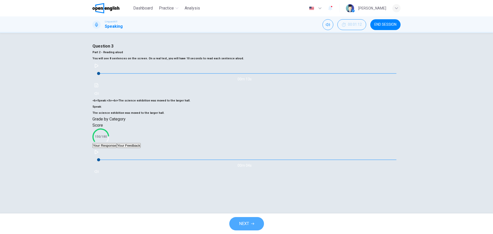
click at [260, 223] on button "NEXT" at bounding box center [246, 223] width 35 height 13
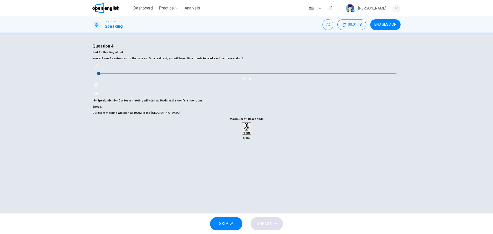
click at [243, 134] on div "Record" at bounding box center [247, 128] width 8 height 11
click at [244, 162] on h6 "Stop" at bounding box center [246, 163] width 5 height 3
click at [251, 134] on icon "button" at bounding box center [251, 134] width 0 height 0
click at [265, 226] on span "SUBMIT" at bounding box center [264, 223] width 15 height 7
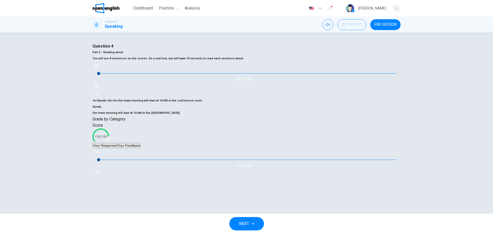
scroll to position [33, 0]
click at [141, 148] on button "Your Feedback" at bounding box center [129, 145] width 24 height 5
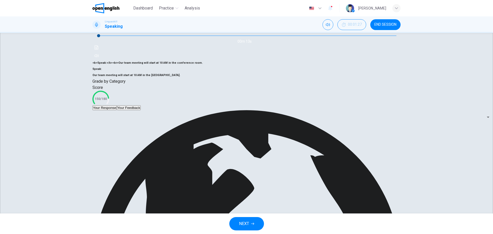
scroll to position [46, 0]
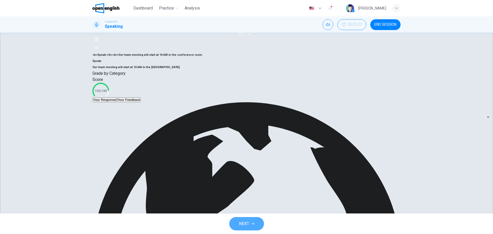
click at [245, 223] on span "NEXT" at bounding box center [244, 223] width 10 height 7
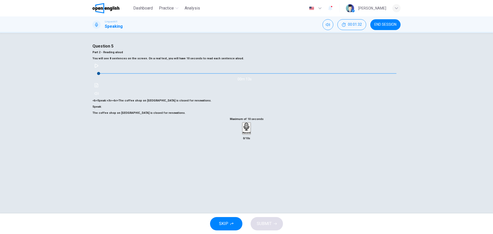
click at [245, 134] on div "Record" at bounding box center [247, 128] width 8 height 11
click at [249, 160] on div "Stop" at bounding box center [246, 143] width 5 height 41
click at [268, 148] on div "Maximum of 10 seconds Record 4/10s" at bounding box center [246, 132] width 308 height 32
click at [267, 148] on div "Maximum of 10 seconds Record 4/10s" at bounding box center [246, 132] width 308 height 32
click at [256, 138] on icon "button" at bounding box center [255, 137] width 3 height 4
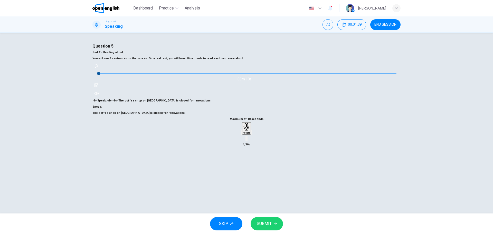
click at [267, 223] on span "SUBMIT" at bounding box center [264, 223] width 15 height 7
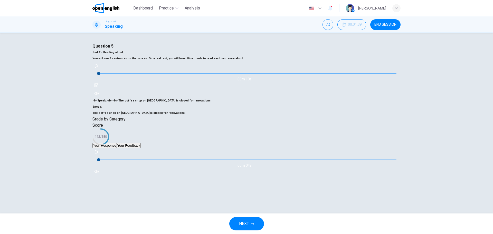
scroll to position [33, 0]
click at [141, 148] on button "Your Feedback" at bounding box center [129, 145] width 24 height 5
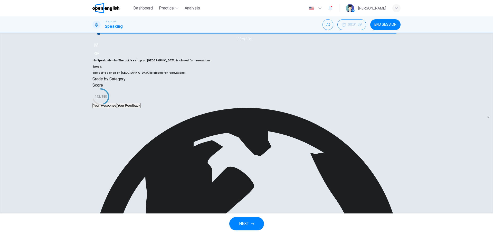
scroll to position [52, 0]
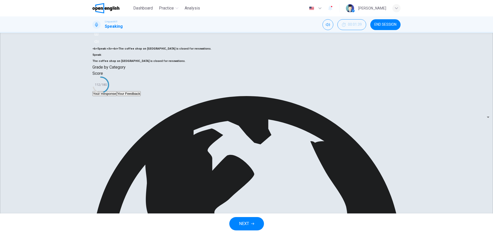
click at [242, 221] on span "NEXT" at bounding box center [244, 223] width 10 height 7
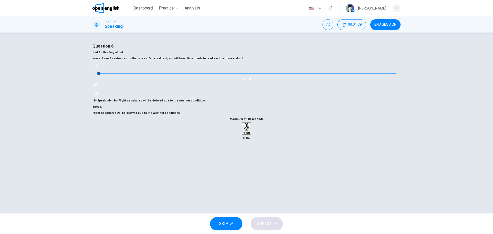
scroll to position [18, 0]
click at [242, 135] on div "Record" at bounding box center [246, 128] width 9 height 13
click at [243, 134] on div "Record" at bounding box center [247, 128] width 8 height 11
click at [248, 156] on icon "button" at bounding box center [246, 158] width 5 height 5
click at [256, 138] on icon "button" at bounding box center [255, 137] width 3 height 4
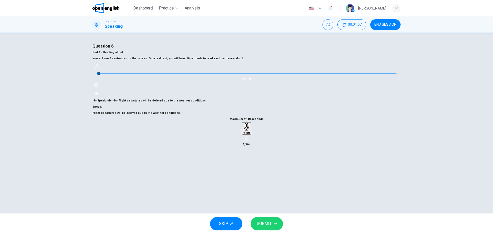
click at [262, 222] on span "SUBMIT" at bounding box center [264, 223] width 15 height 7
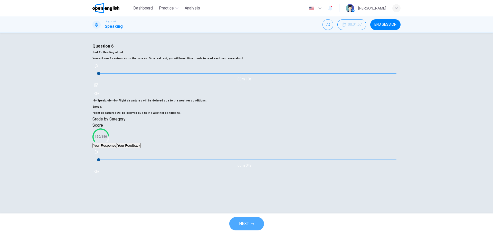
click at [249, 223] on span "NEXT" at bounding box center [244, 223] width 10 height 7
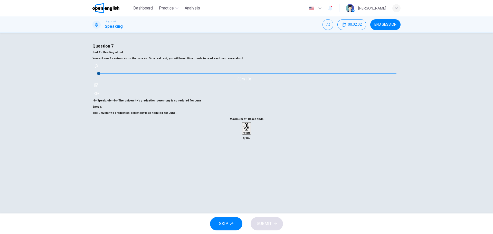
click at [245, 134] on h6 "Record" at bounding box center [247, 133] width 8 height 3
drag, startPoint x: 247, startPoint y: 153, endPoint x: 247, endPoint y: 157, distance: 3.4
click at [247, 156] on icon "button" at bounding box center [246, 158] width 5 height 5
click at [251, 134] on icon "button" at bounding box center [251, 134] width 0 height 0
click at [268, 224] on span "SUBMIT" at bounding box center [264, 223] width 15 height 7
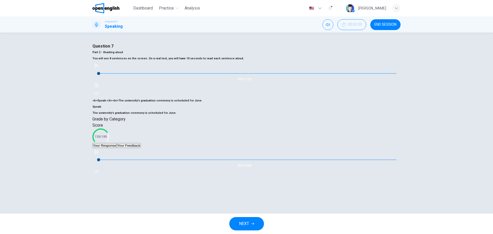
click at [141, 148] on button "Your Feedback" at bounding box center [129, 145] width 24 height 5
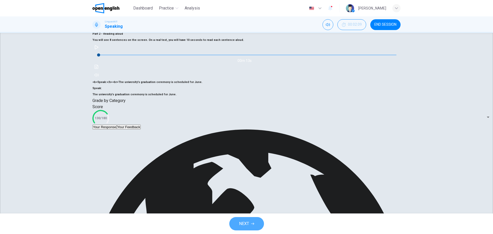
click at [245, 223] on span "NEXT" at bounding box center [244, 223] width 10 height 7
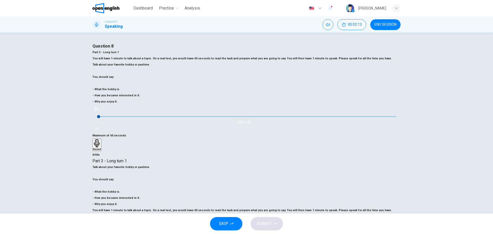
click at [99, 107] on icon "button" at bounding box center [97, 109] width 4 height 4
type input "*"
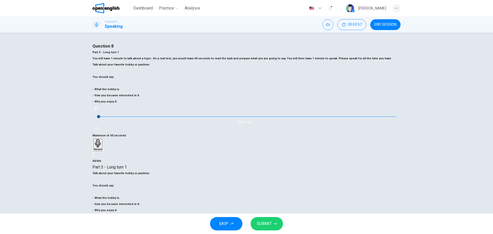
click at [267, 225] on span "SUBMIT" at bounding box center [264, 223] width 15 height 7
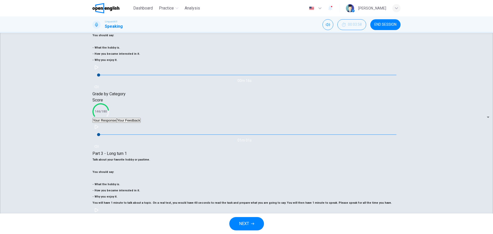
scroll to position [58, 0]
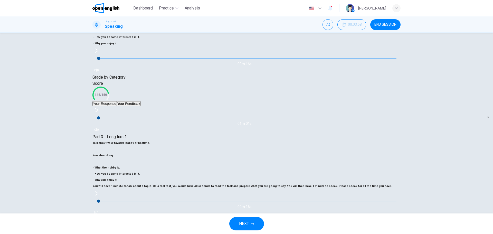
click at [245, 226] on span "NEXT" at bounding box center [244, 223] width 10 height 7
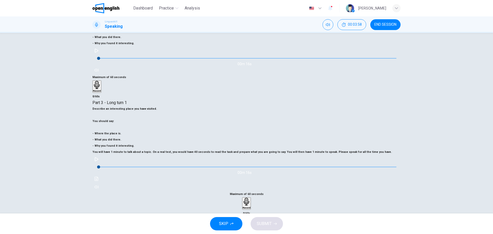
scroll to position [38, 0]
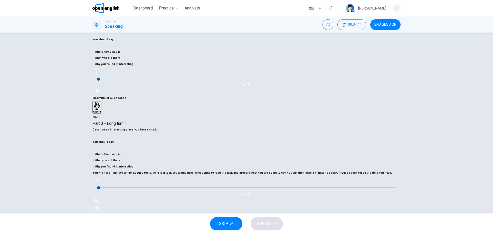
click at [251, 227] on h6 "Record" at bounding box center [247, 228] width 8 height 3
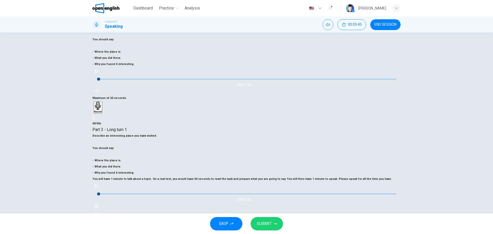
click at [254, 225] on button "SUBMIT" at bounding box center [267, 223] width 32 height 13
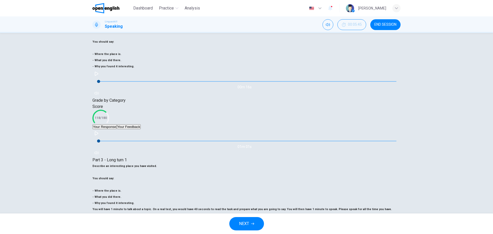
scroll to position [48, 0]
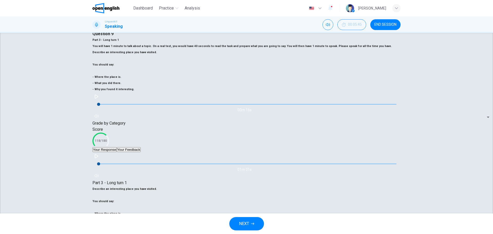
scroll to position [51, 0]
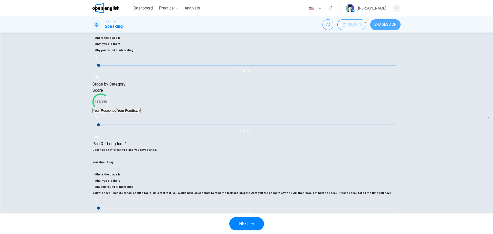
click at [382, 27] on button "END SESSION" at bounding box center [385, 24] width 30 height 11
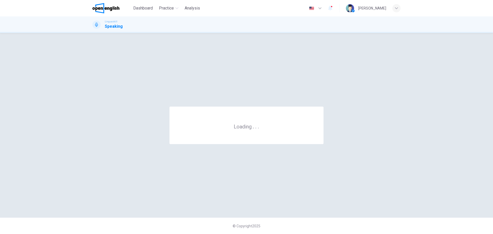
scroll to position [0, 0]
